Goal: Information Seeking & Learning: Learn about a topic

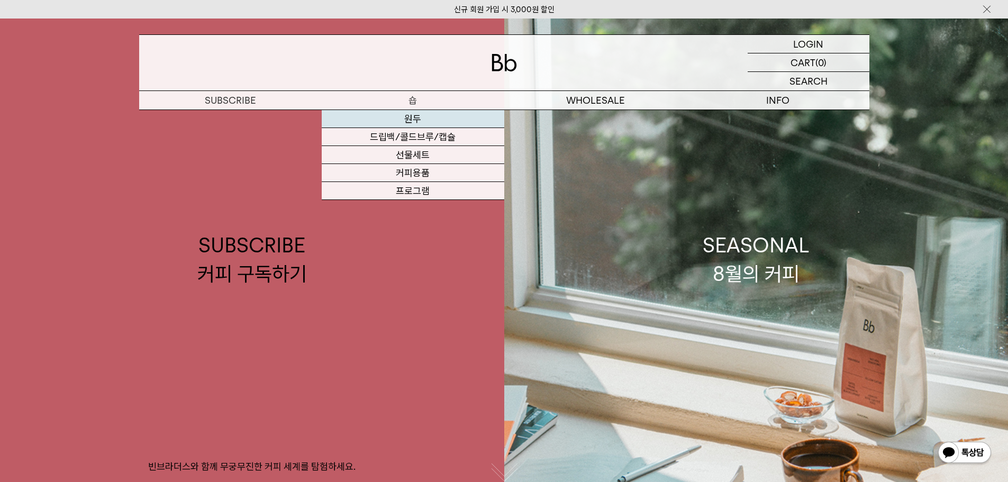
click at [399, 120] on link "원두" at bounding box center [413, 119] width 182 height 18
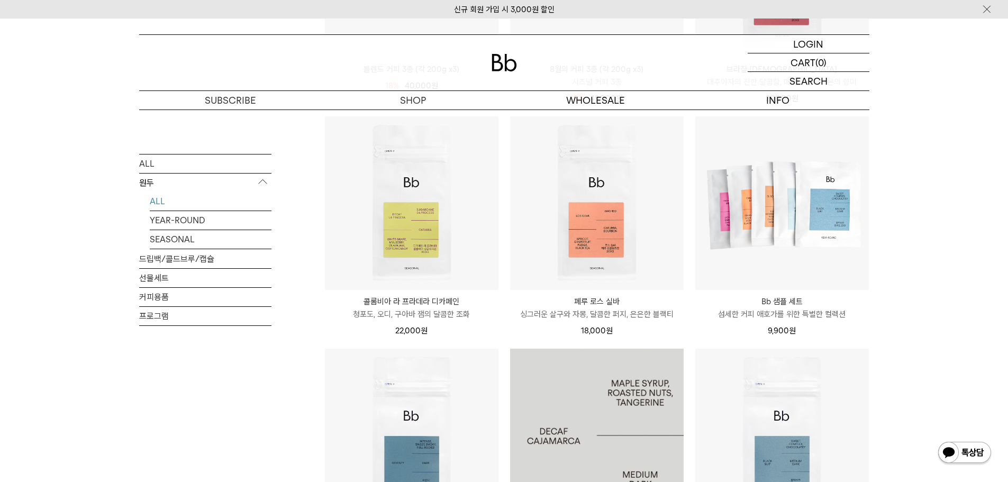
scroll to position [159, 0]
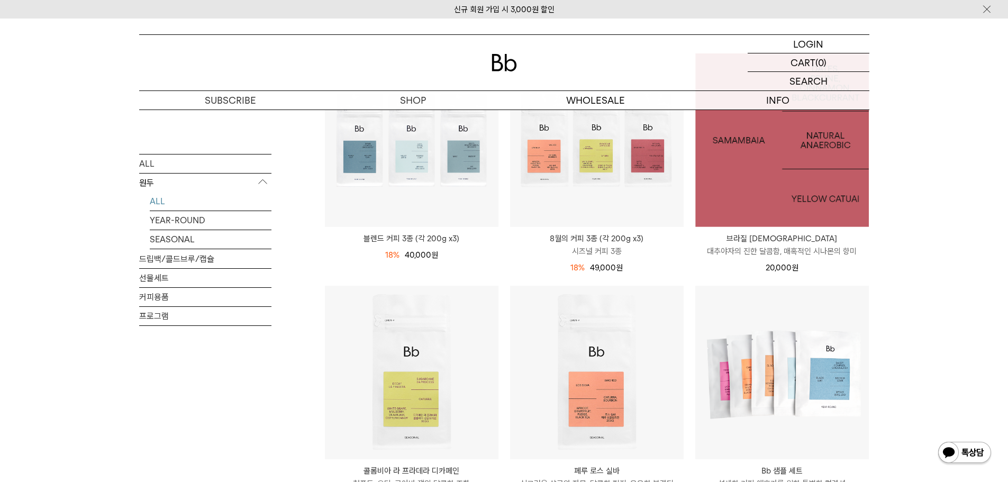
click at [826, 145] on img at bounding box center [781, 139] width 173 height 173
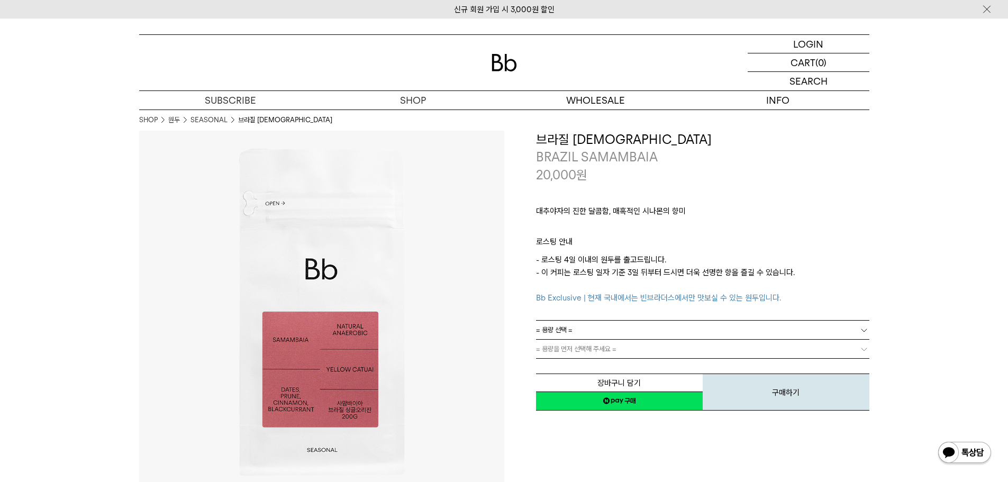
click at [536, 298] on span "Bb Exclusive | 현재 국내에서는 빈브라더스에서만 맛보실 수 있는 원두입니다." at bounding box center [658, 298] width 245 height 10
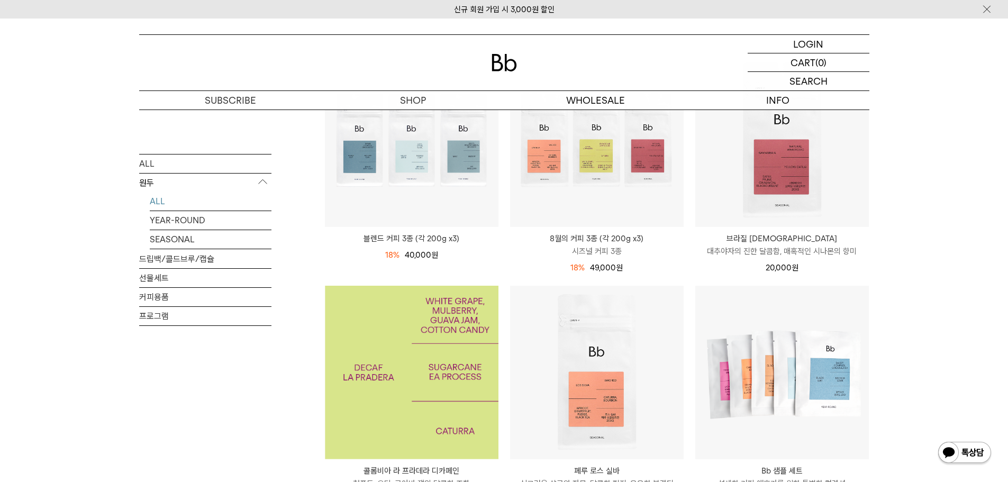
click at [491, 325] on img at bounding box center [411, 372] width 173 height 173
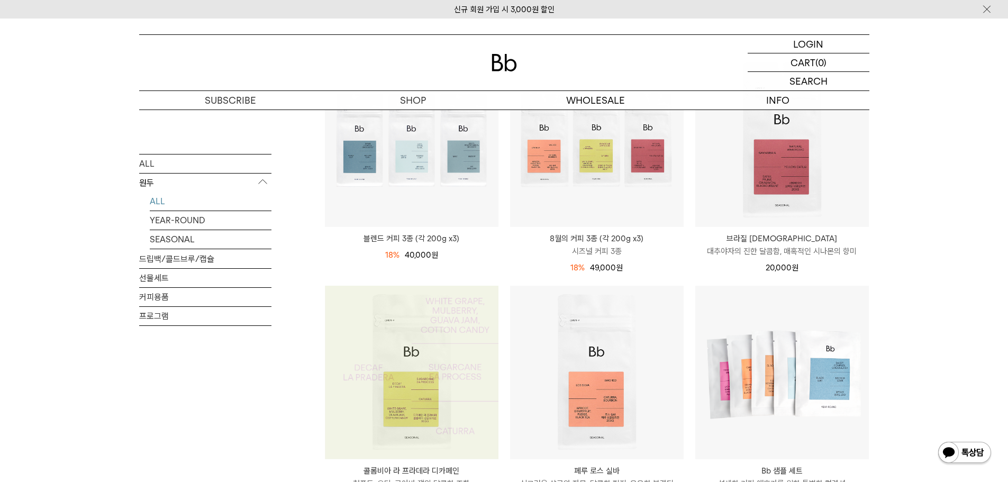
drag, startPoint x: 465, startPoint y: 448, endPoint x: 460, endPoint y: 431, distance: 17.6
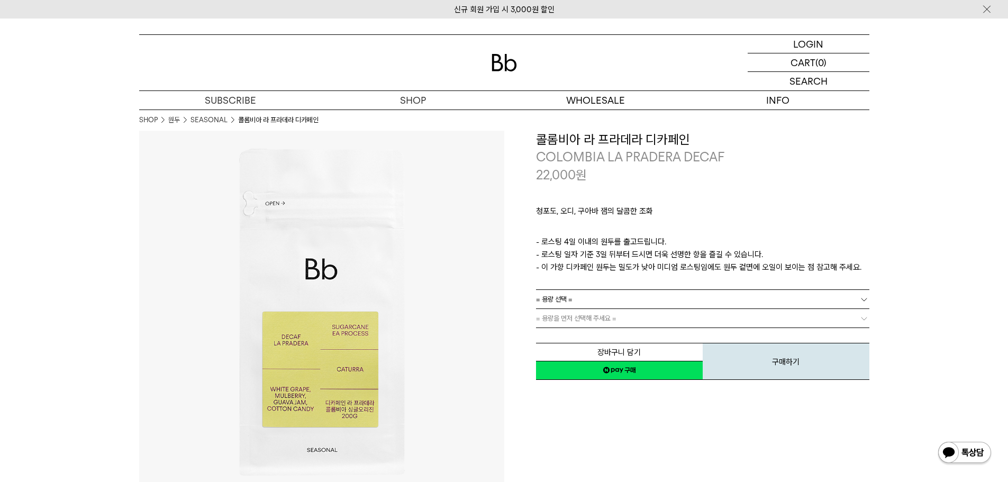
drag, startPoint x: 863, startPoint y: 269, endPoint x: 663, endPoint y: 241, distance: 201.8
click at [664, 241] on p "- 로스팅 4일 이내의 원두를 출고드립니다. - 로스팅 일자 기준 3일 뒤부터 드시면 더욱 선명한 향을 즐길 수 있습니다. - 이 가향 디카페…" at bounding box center [702, 254] width 333 height 38
click at [663, 241] on p "- 로스팅 4일 이내의 원두를 출고드립니다. - 로스팅 일자 기준 3일 뒤부터 드시면 더욱 선명한 향을 즐길 수 있습니다. - 이 가향 디카페…" at bounding box center [702, 254] width 333 height 38
drag, startPoint x: 661, startPoint y: 233, endPoint x: 722, endPoint y: 251, distance: 63.9
click at [722, 251] on div "청포도, 오디, 구아바 잼의 달콤한 조화 ㅤ 로스팅 일자 안내 - 로스팅 4일 이내의 원두를 출고드립니다. - 로스팅 일자 기준 3일 뒤부터 …" at bounding box center [702, 237] width 333 height 106
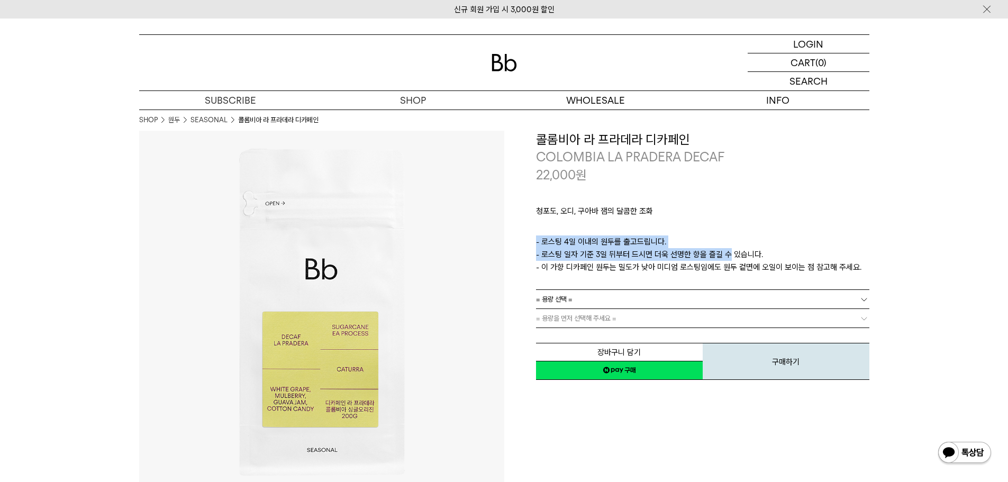
click at [722, 251] on p "- 로스팅 4일 이내의 원두를 출고드립니다. - 로스팅 일자 기준 3일 뒤부터 드시면 더욱 선명한 향을 즐길 수 있습니다. - 이 가향 디카페…" at bounding box center [702, 254] width 333 height 38
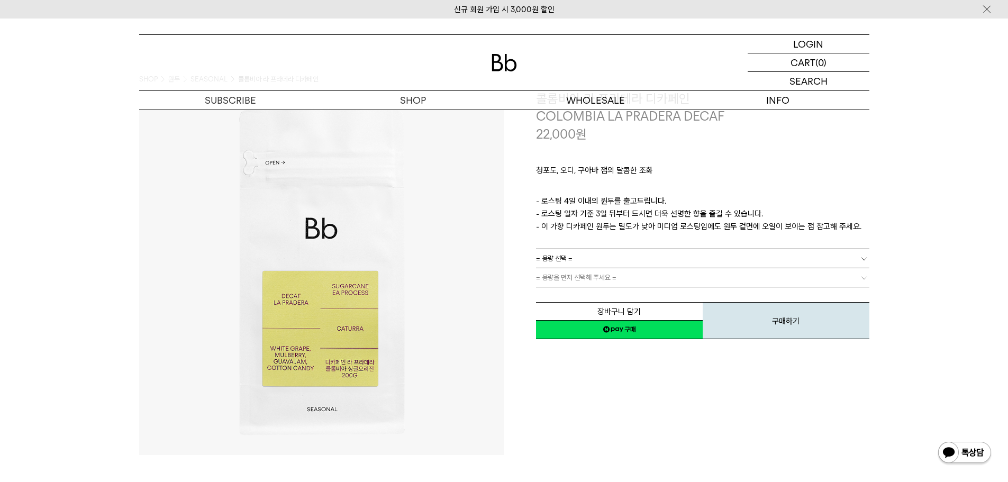
scroll to position [159, 0]
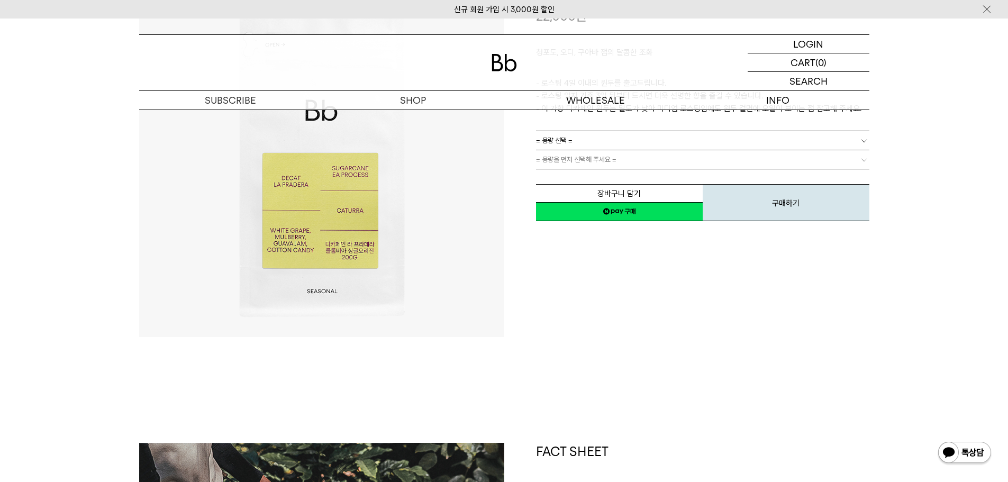
drag, startPoint x: 800, startPoint y: 286, endPoint x: 793, endPoint y: 296, distance: 11.7
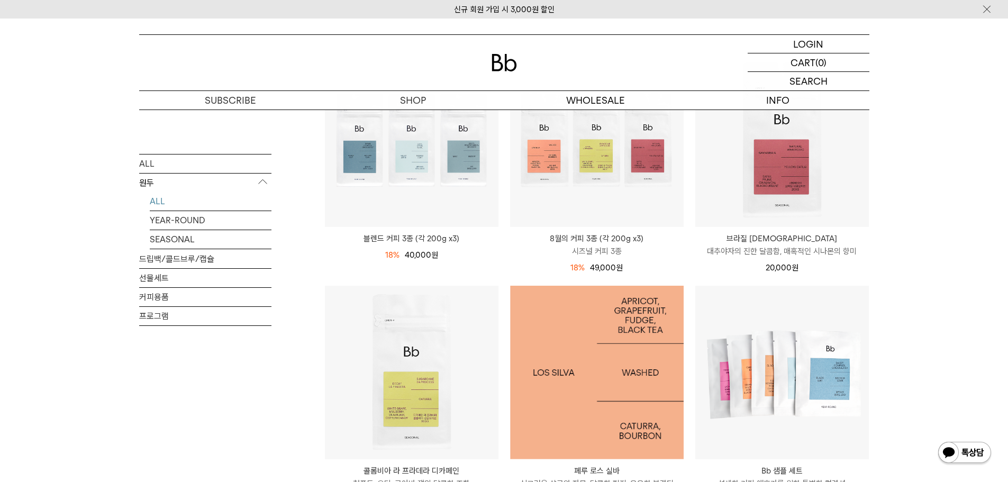
click at [527, 363] on img at bounding box center [596, 372] width 173 height 173
click at [595, 309] on img at bounding box center [596, 372] width 173 height 173
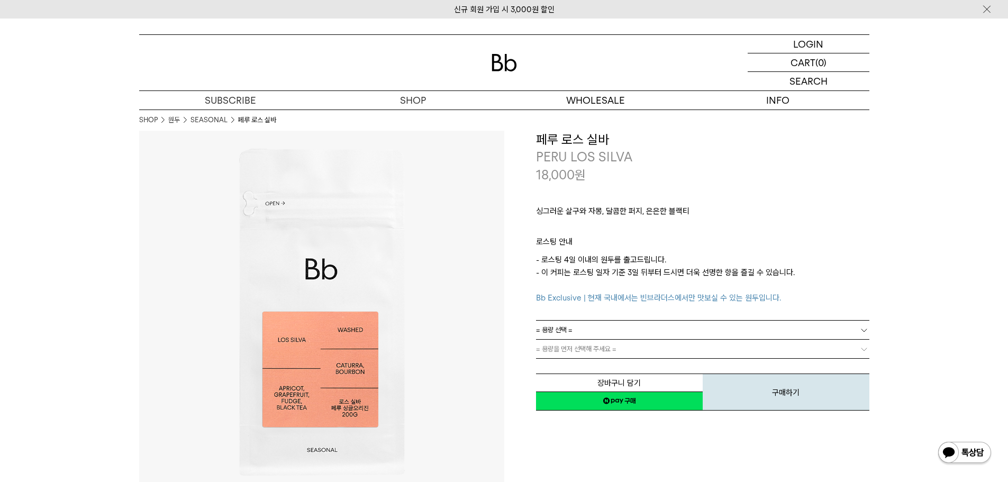
drag, startPoint x: 587, startPoint y: 313, endPoint x: 586, endPoint y: 319, distance: 5.9
click at [586, 319] on div "싱그러운 살구와 자몽, 달콤한 퍼지, 은은한 블랙티 ㅤ 로스팅 안내 - 로스팅 4일 이내의 원두를 출고드립니다. - 이 커피는 로스팅 일자 기…" at bounding box center [702, 252] width 333 height 136
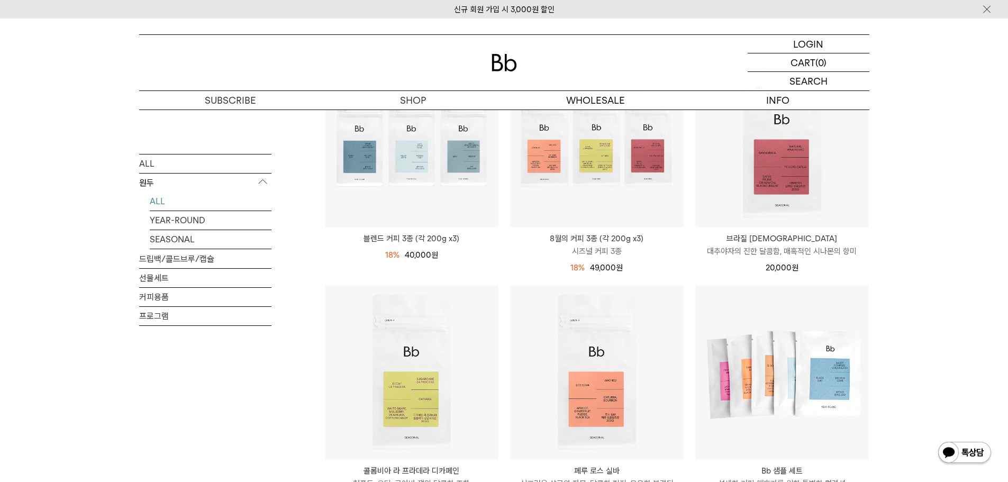
drag, startPoint x: 235, startPoint y: 370, endPoint x: 243, endPoint y: 346, distance: 25.8
click at [238, 369] on div "ALL 원두 ALL YEAR-ROUND SEASONAL 드립백/콜드브루/캡슐 선물세트 커피용품 프로그램" at bounding box center [205, 286] width 132 height 267
